Goal: Transaction & Acquisition: Purchase product/service

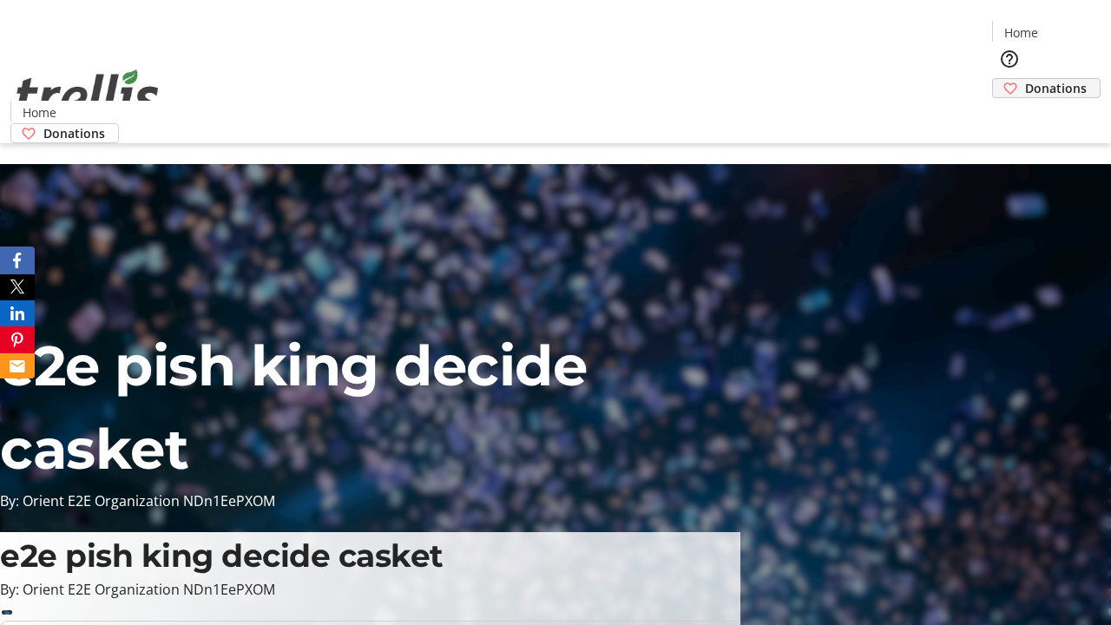
click at [1025, 79] on span "Donations" at bounding box center [1056, 88] width 62 height 18
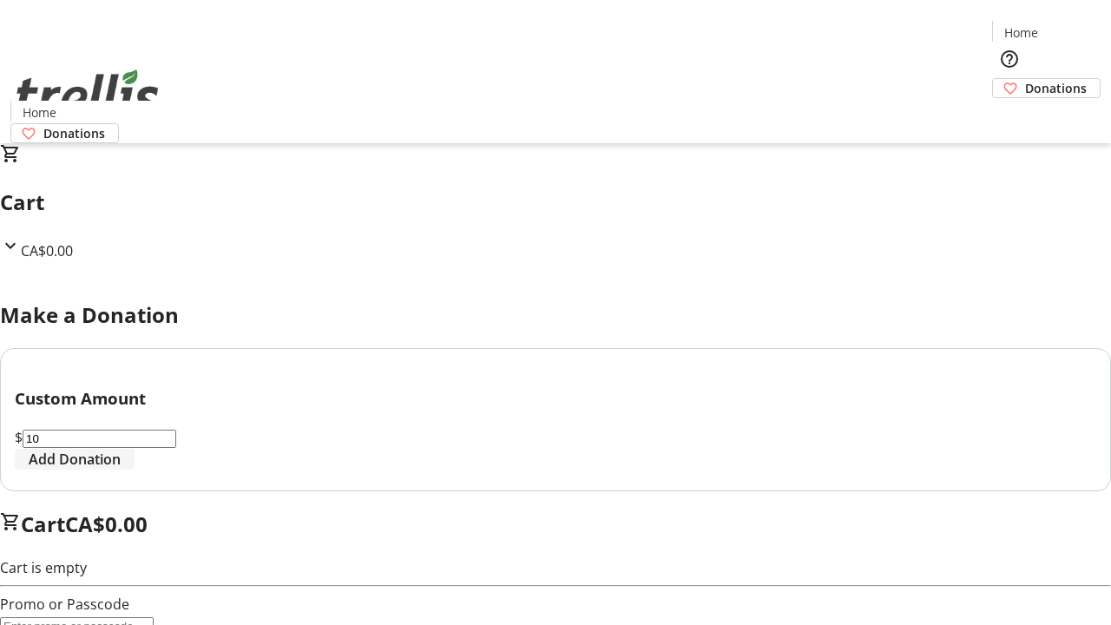
click at [121, 470] on span "Add Donation" at bounding box center [75, 459] width 92 height 21
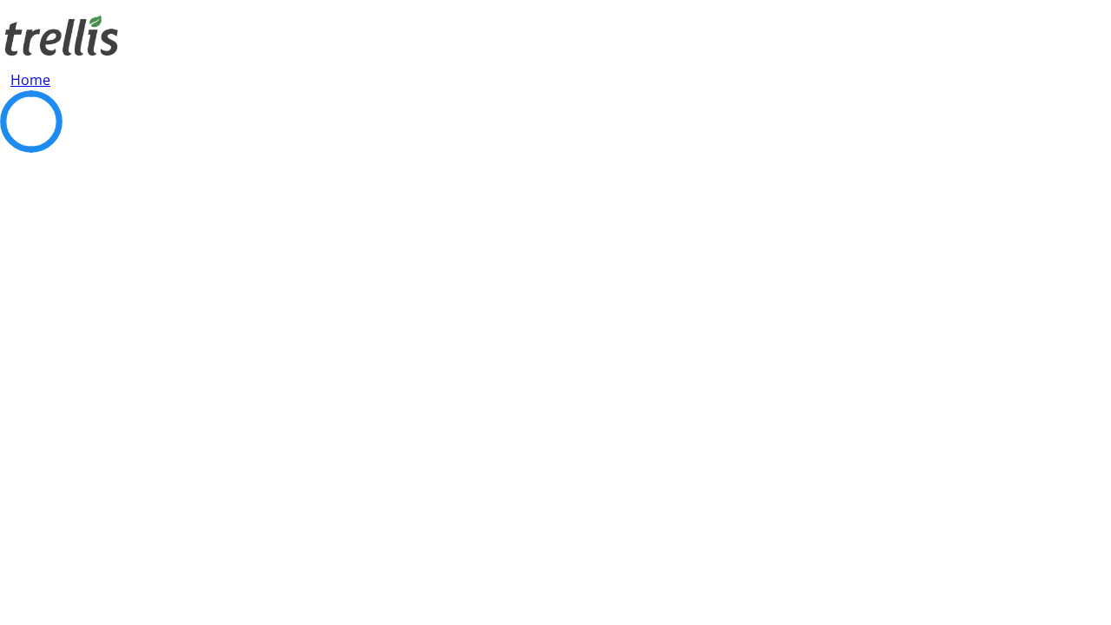
select select "CA"
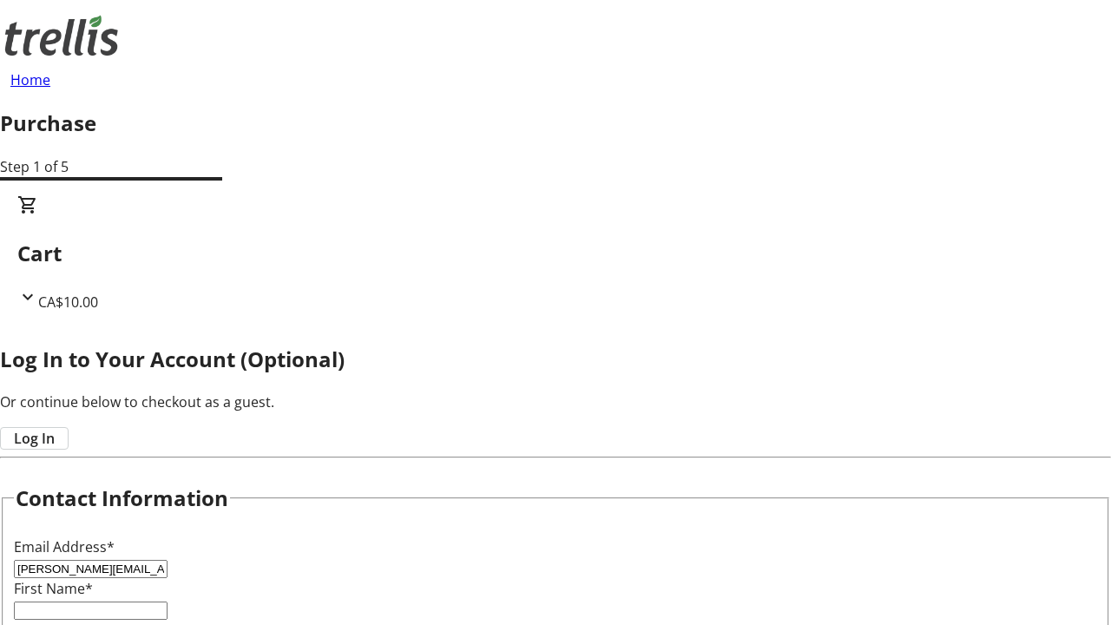
type input "[PERSON_NAME][EMAIL_ADDRESS][DOMAIN_NAME]"
type input "[PERSON_NAME]"
type input "Ernser"
type input "[STREET_ADDRESS][PERSON_NAME]"
type input "Kelowna"
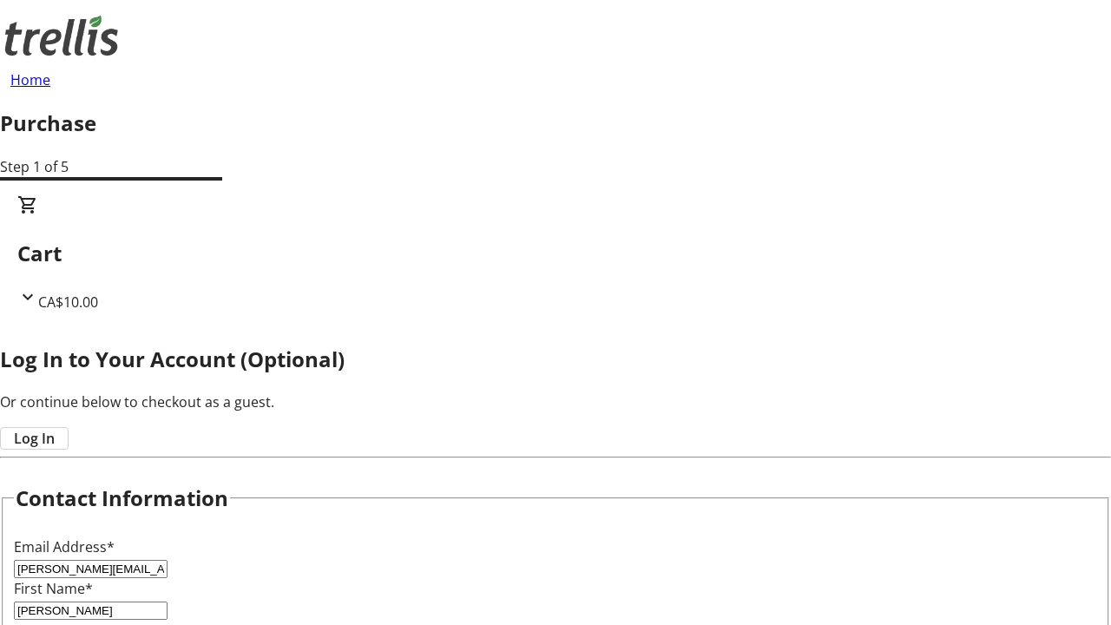
select select "BC"
type input "Kelowna"
type input "V1Y 0C2"
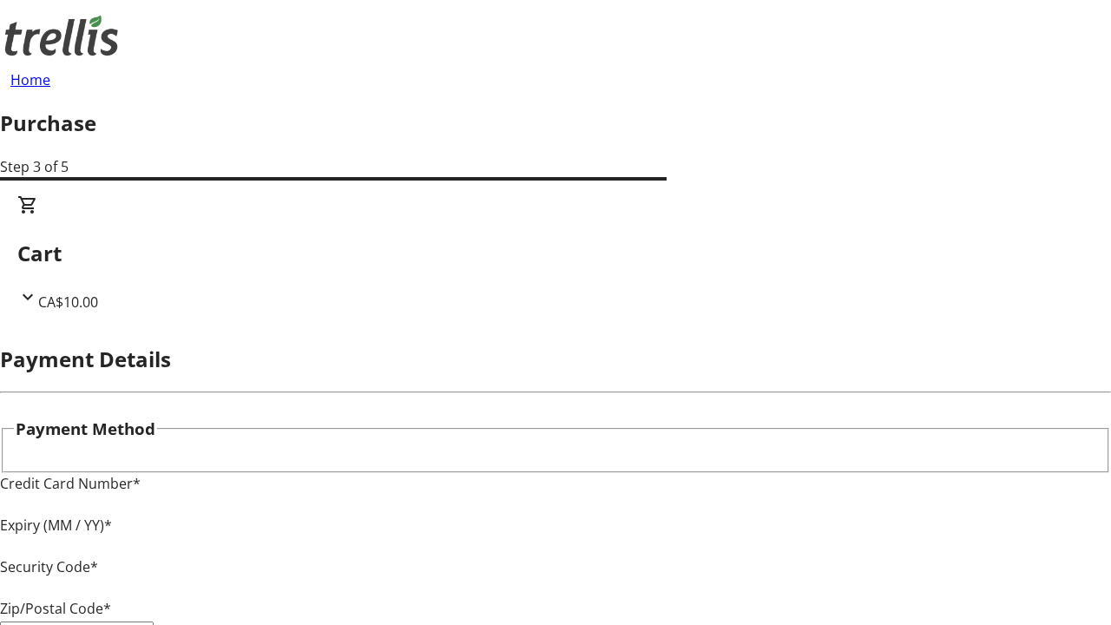
type input "V1Y 0C2"
